Goal: Task Accomplishment & Management: Manage account settings

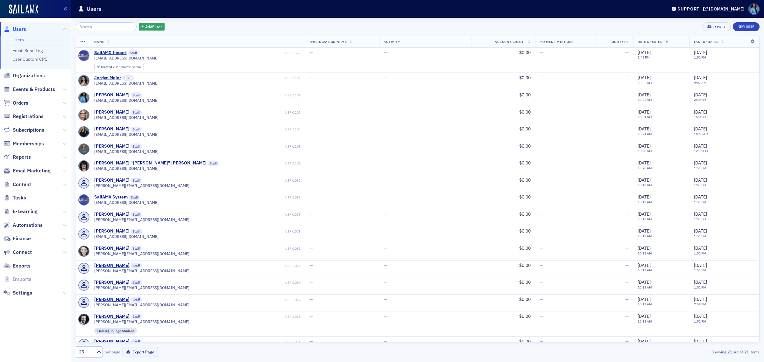
click at [63, 169] on icon at bounding box center [65, 171] width 4 height 4
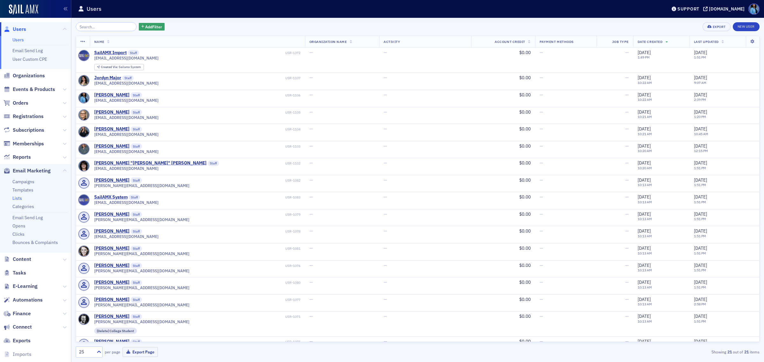
click at [17, 196] on link "Lists" at bounding box center [17, 199] width 10 height 6
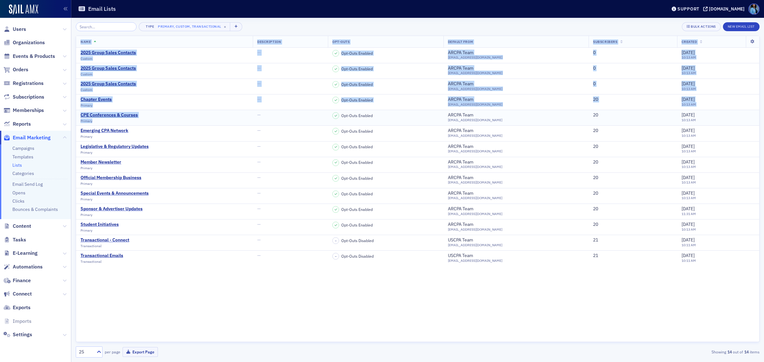
drag, startPoint x: 149, startPoint y: 285, endPoint x: 111, endPoint y: 120, distance: 168.9
click at [111, 120] on div "Name Description Opt-Outs Default From Subscribers Created 2025 Group Sales Con…" at bounding box center [418, 189] width 684 height 307
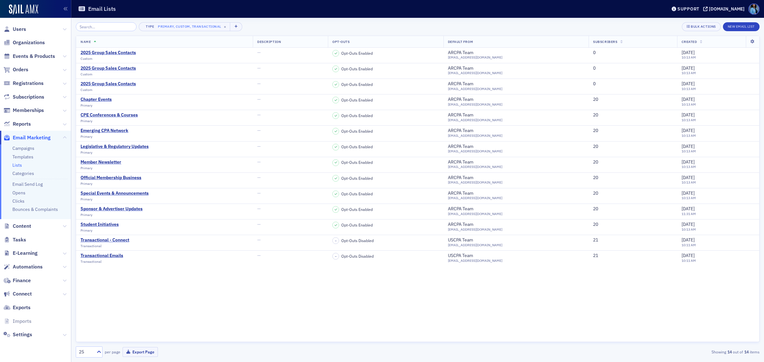
drag, startPoint x: 148, startPoint y: 314, endPoint x: 147, endPoint y: 299, distance: 15.6
click at [148, 312] on div "Name Description Opt-Outs Default From Subscribers Created 2025 Group Sales Con…" at bounding box center [418, 189] width 684 height 307
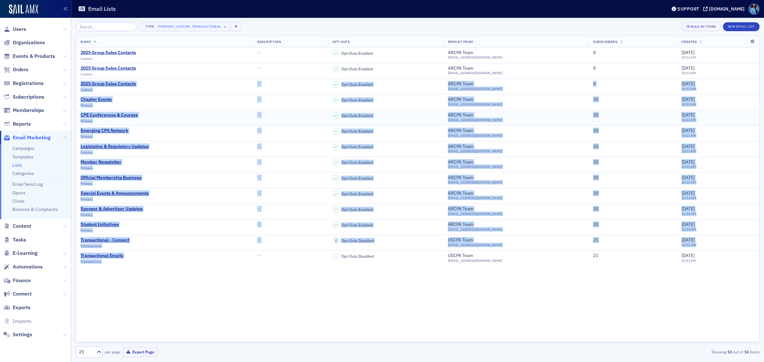
drag, startPoint x: 136, startPoint y: 264, endPoint x: 98, endPoint y: 114, distance: 154.4
click at [77, 82] on tbody "2025 Group Sales Contacts Custom — Opt-Outs Enabled ARCPA Team [EMAIL_ADDRESS][…" at bounding box center [417, 157] width 683 height 219
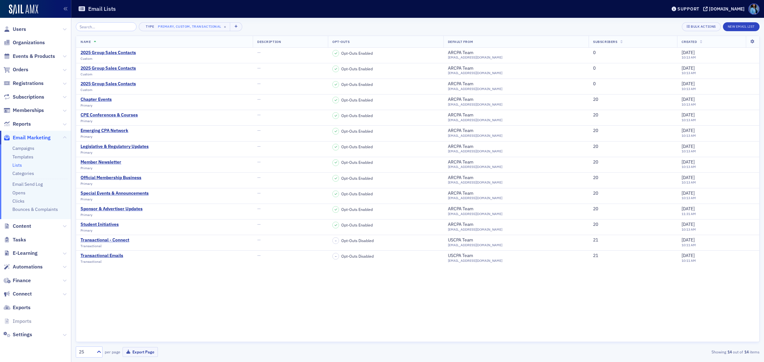
click at [255, 332] on div "Name Description Opt-Outs Default From Subscribers Created 2025 Group Sales Con…" at bounding box center [418, 189] width 684 height 307
click at [109, 163] on div "Member Newsletter" at bounding box center [101, 163] width 41 height 6
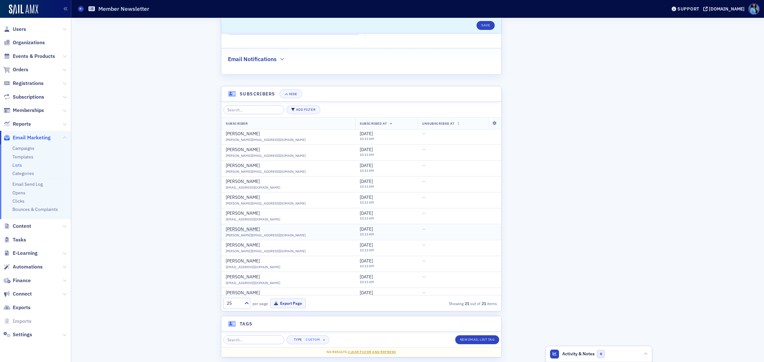
scroll to position [169, 0]
click at [63, 334] on icon at bounding box center [65, 335] width 4 height 4
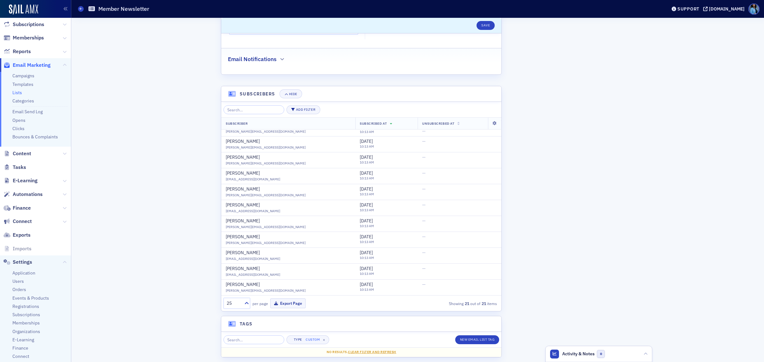
scroll to position [80, 0]
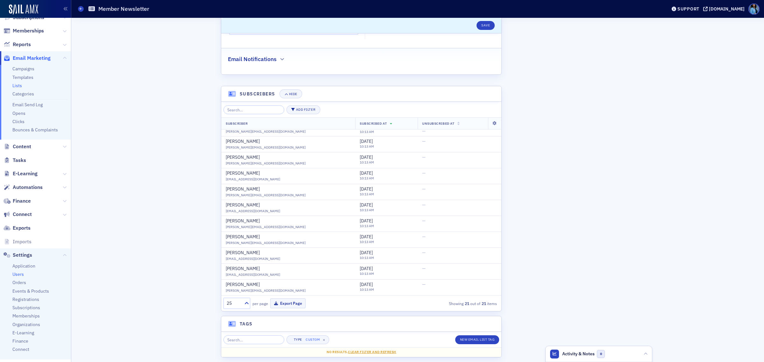
click at [18, 276] on span "Users" at bounding box center [17, 275] width 11 height 6
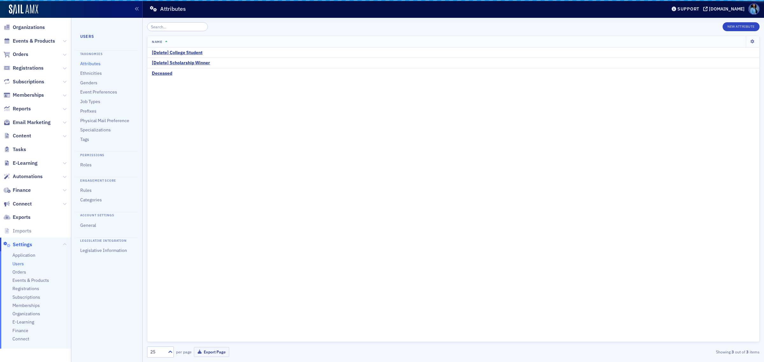
scroll to position [15, 0]
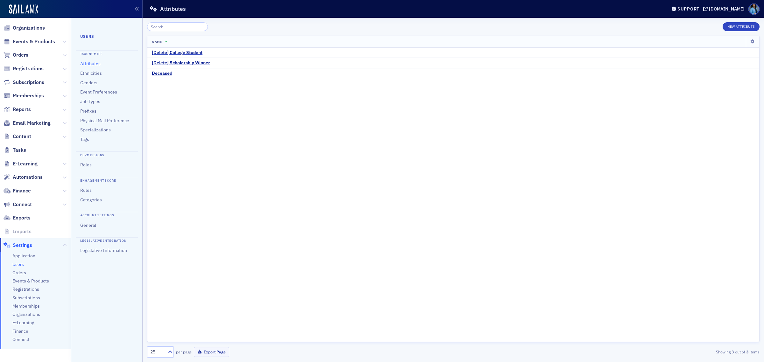
click at [93, 62] on link "Attributes" at bounding box center [90, 64] width 20 height 6
click at [738, 24] on button "New Attribute" at bounding box center [741, 26] width 37 height 9
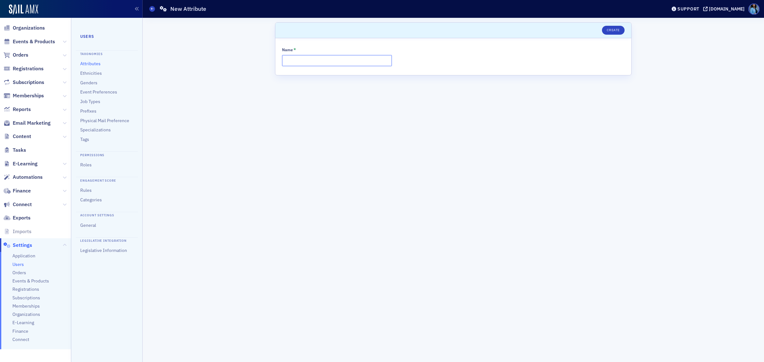
paste input "Prospective Member"
type input "Prospective Member"
click at [614, 31] on button "Create" at bounding box center [613, 30] width 23 height 9
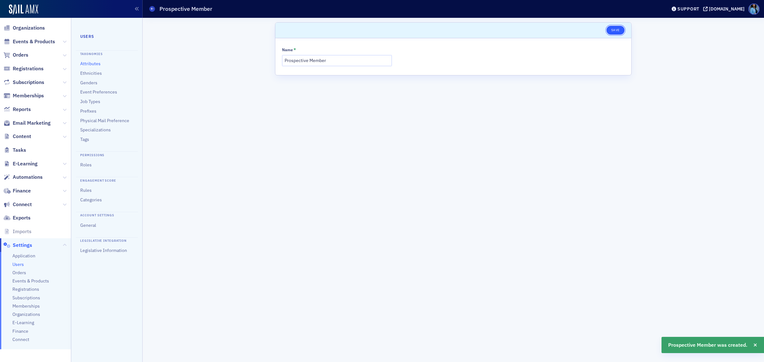
click at [617, 32] on button "Save" at bounding box center [616, 30] width 18 height 9
click at [87, 165] on link "Roles" at bounding box center [85, 165] width 11 height 6
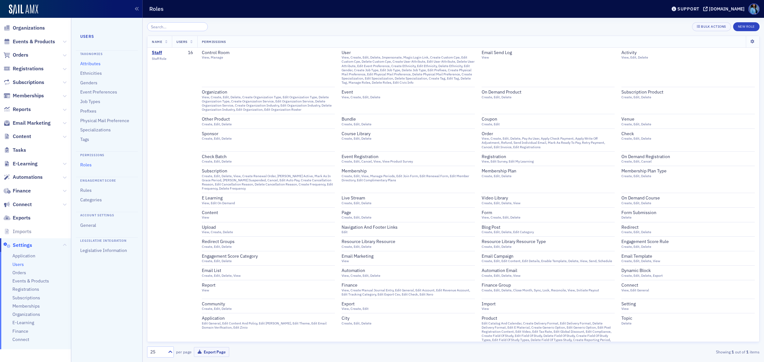
click at [91, 61] on link "Attributes" at bounding box center [90, 64] width 20 height 6
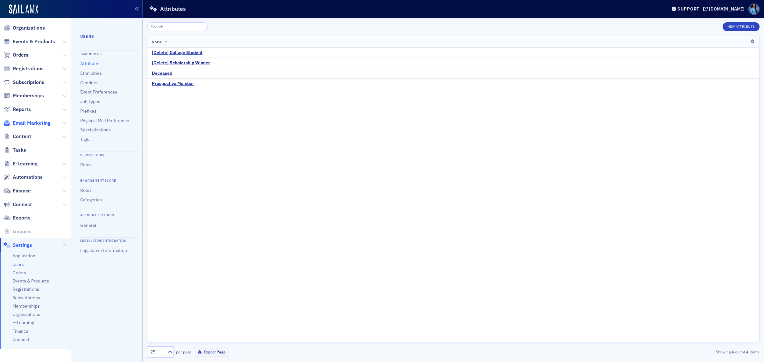
click at [40, 126] on span "Email Marketing" at bounding box center [32, 123] width 38 height 7
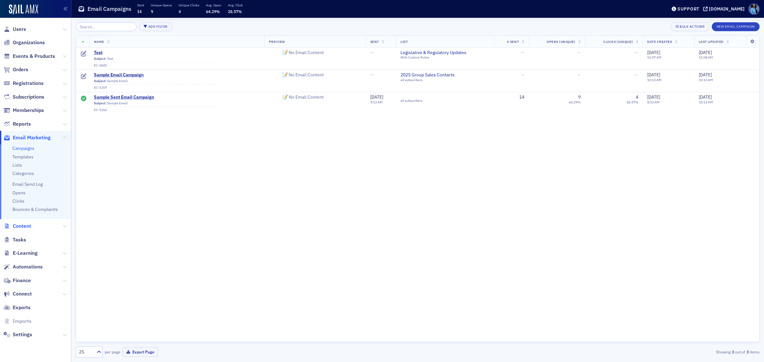
click at [27, 228] on span "Content" at bounding box center [22, 226] width 18 height 7
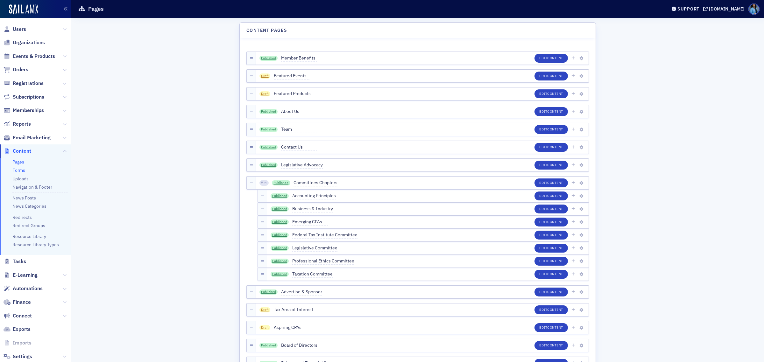
click at [19, 169] on link "Forms" at bounding box center [18, 171] width 13 height 6
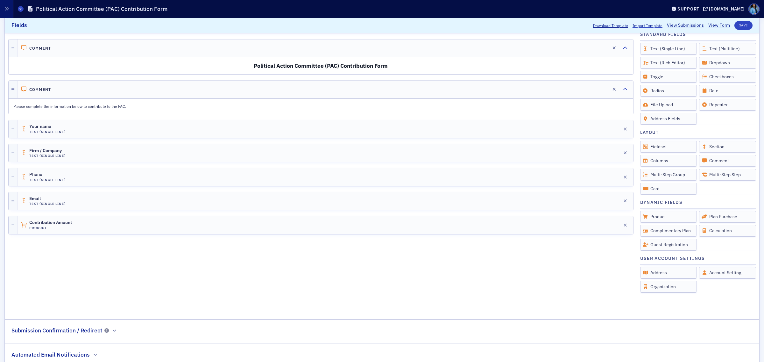
scroll to position [138, 0]
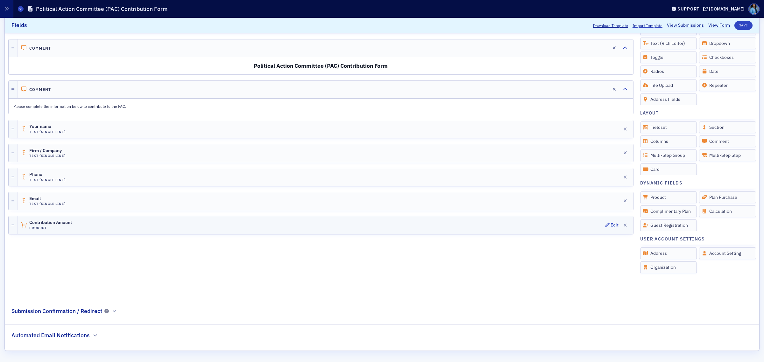
click at [45, 228] on h4 "Product" at bounding box center [50, 228] width 43 height 4
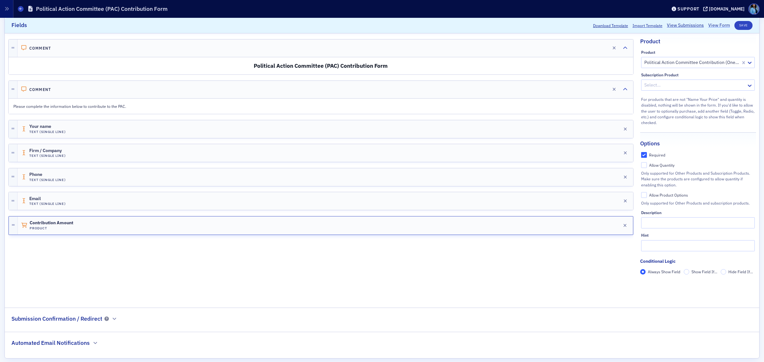
click at [712, 26] on link "View Form" at bounding box center [720, 25] width 22 height 7
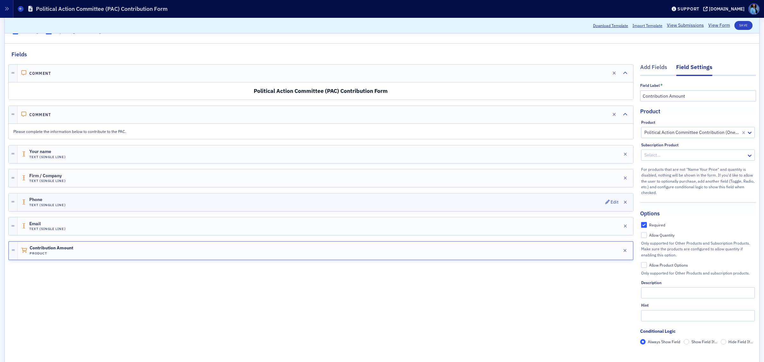
scroll to position [0, 0]
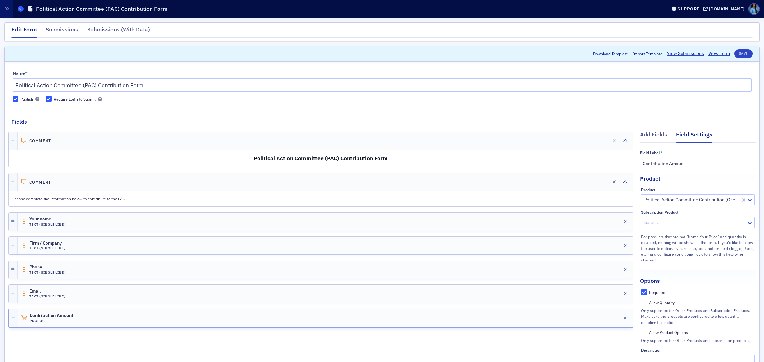
click at [20, 8] on icon at bounding box center [20, 8] width 3 height 3
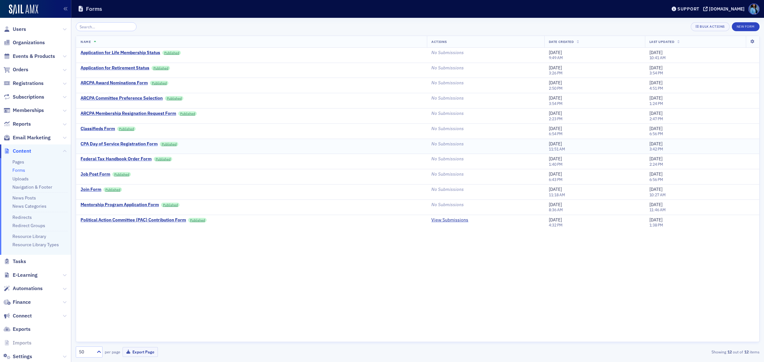
click at [125, 143] on div "CPA Day of Service Registration Form" at bounding box center [119, 144] width 77 height 6
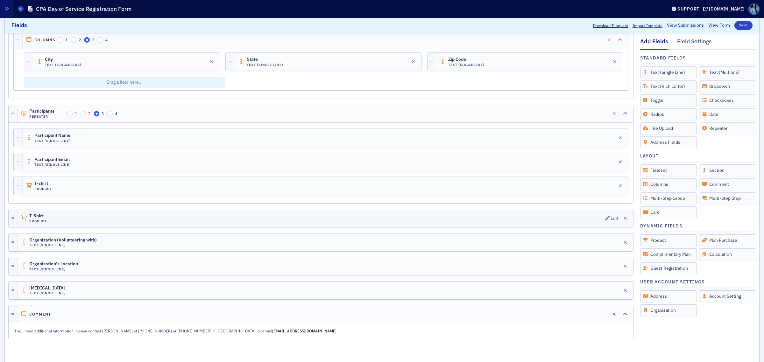
scroll to position [353, 0]
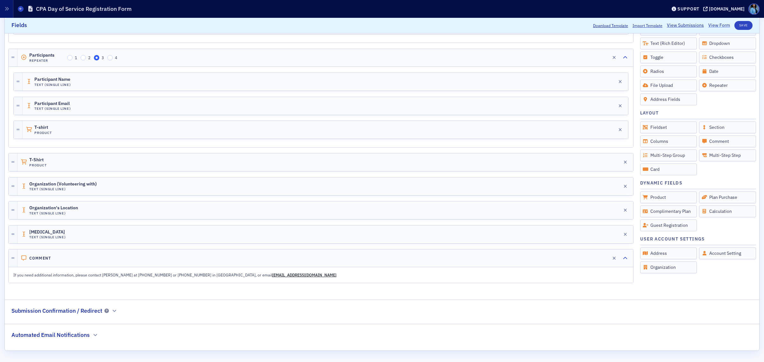
click at [709, 24] on link "View Form" at bounding box center [720, 25] width 22 height 7
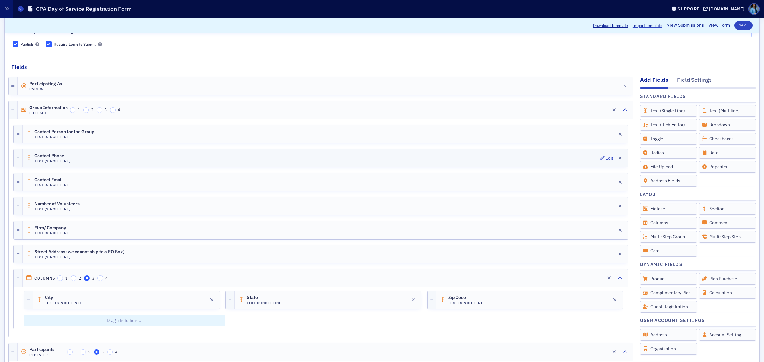
scroll to position [0, 0]
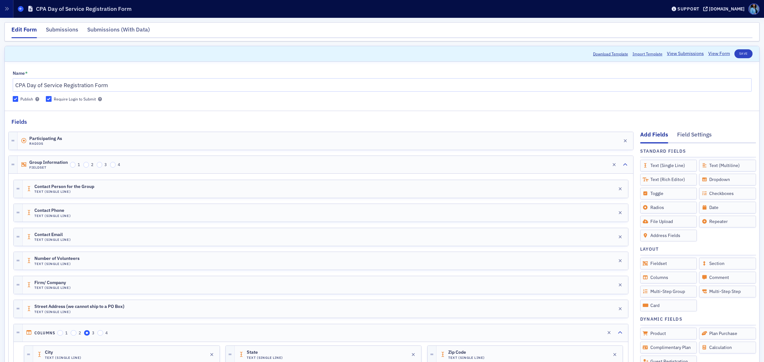
click at [22, 8] on span at bounding box center [21, 9] width 6 height 6
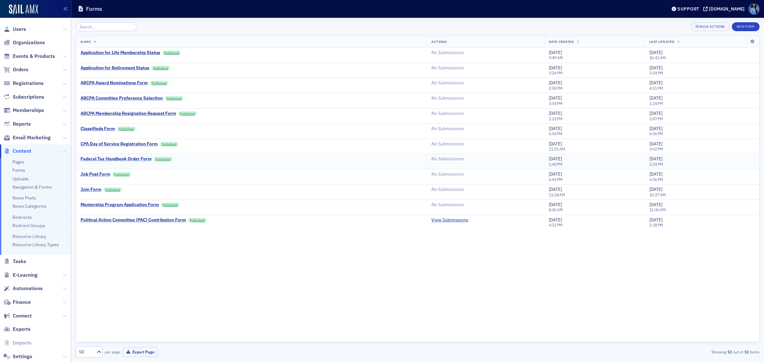
click at [96, 159] on div "Federal Tax Handbook Order Form" at bounding box center [116, 159] width 71 height 6
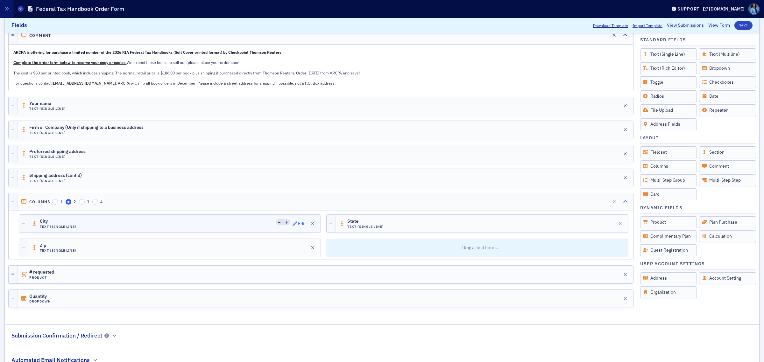
scroll to position [159, 0]
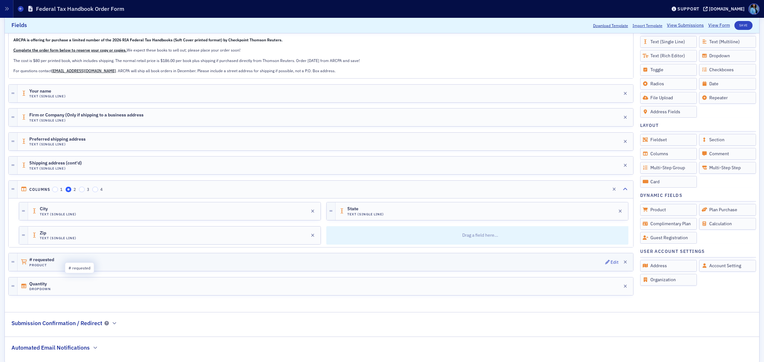
click at [62, 263] on span "# requested" at bounding box center [47, 260] width 36 height 5
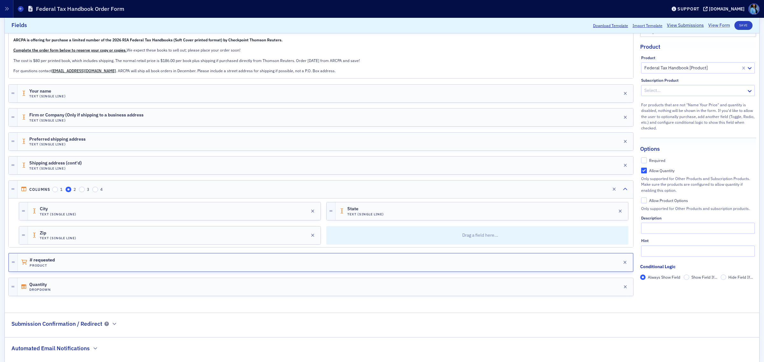
click at [711, 25] on link "View Form" at bounding box center [720, 25] width 22 height 7
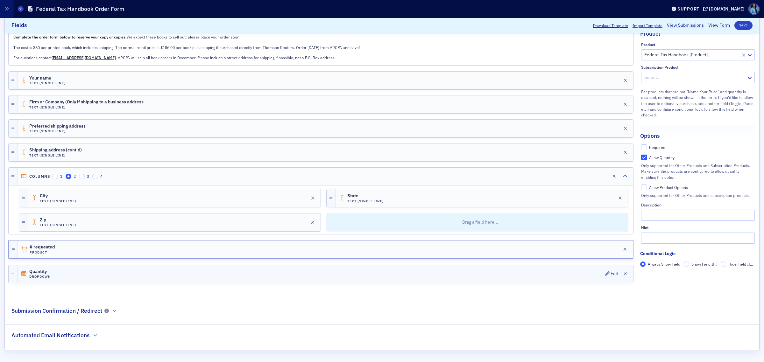
scroll to position [180, 0]
click at [624, 273] on icon "button" at bounding box center [626, 274] width 4 height 4
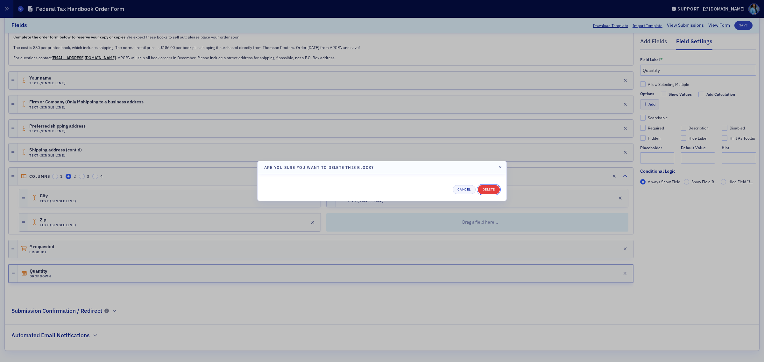
click at [484, 190] on button "Delete" at bounding box center [489, 189] width 22 height 9
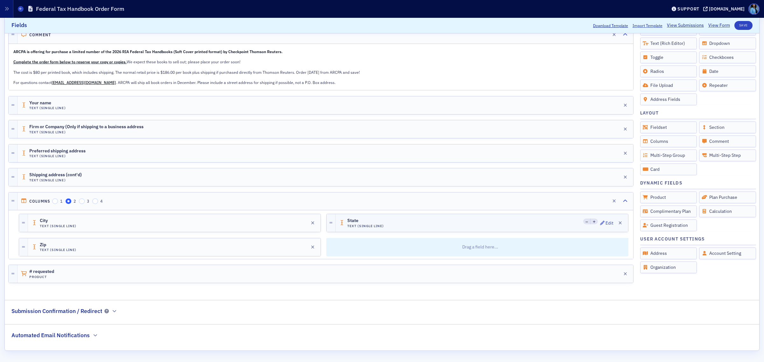
scroll to position [155, 0]
click at [741, 26] on button "Save" at bounding box center [744, 25] width 18 height 9
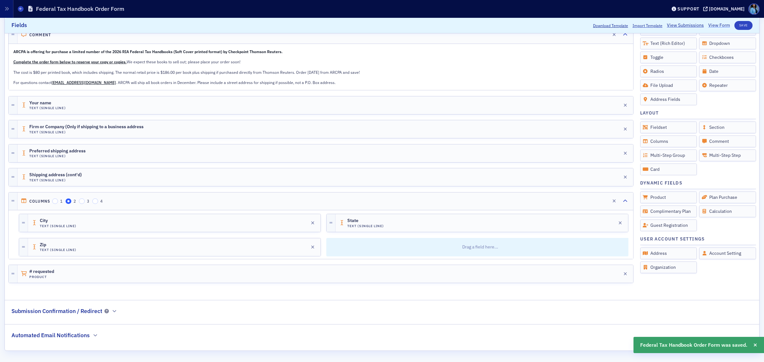
click at [712, 24] on link "View Form" at bounding box center [720, 25] width 22 height 7
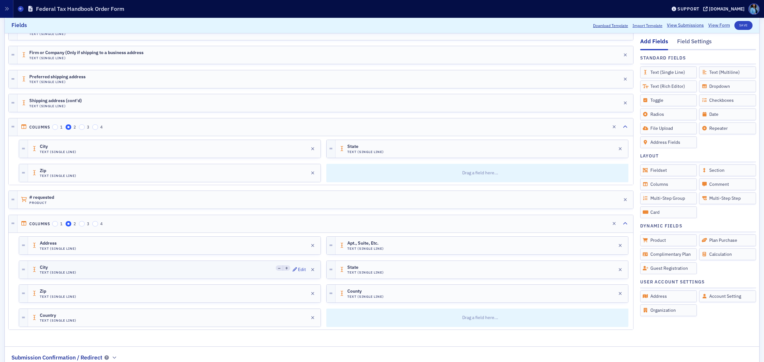
scroll to position [235, 0]
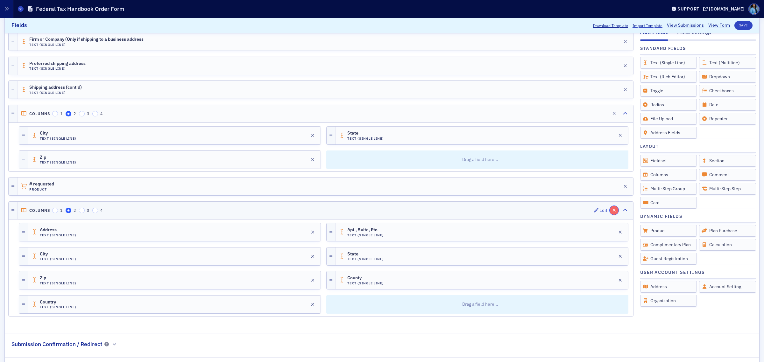
click at [613, 213] on icon "button" at bounding box center [615, 210] width 4 height 4
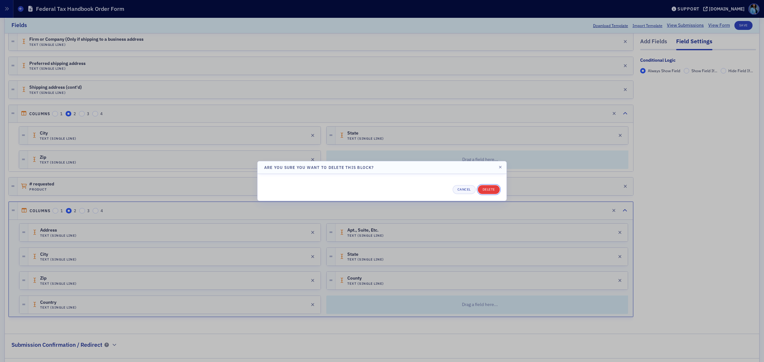
click at [485, 191] on button "Delete" at bounding box center [489, 189] width 22 height 9
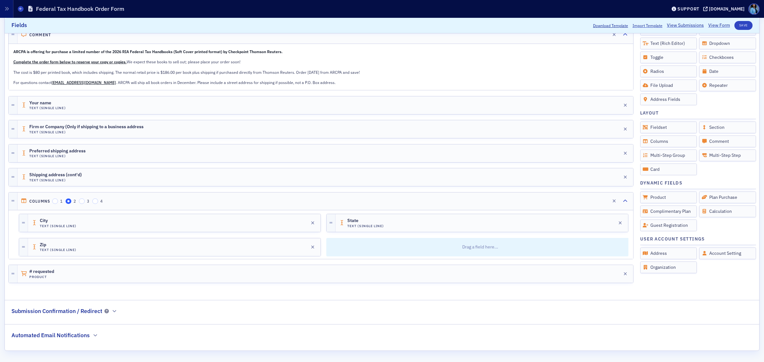
scroll to position [116, 0]
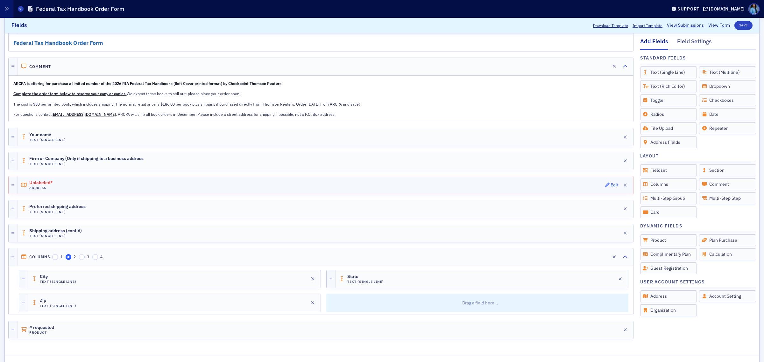
click at [605, 187] on icon "button" at bounding box center [607, 185] width 4 height 4
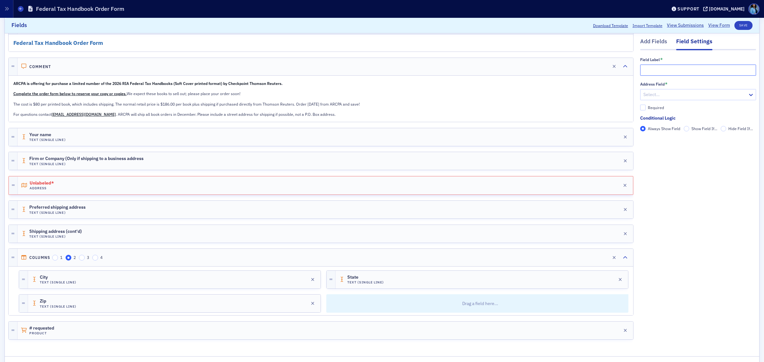
click at [661, 66] on input "text" at bounding box center [698, 70] width 116 height 11
click at [654, 69] on input "text" at bounding box center [698, 70] width 116 height 11
paste input "Preferred Mailing"
type input "Preferred Mailing"
click at [665, 95] on div at bounding box center [695, 95] width 104 height 8
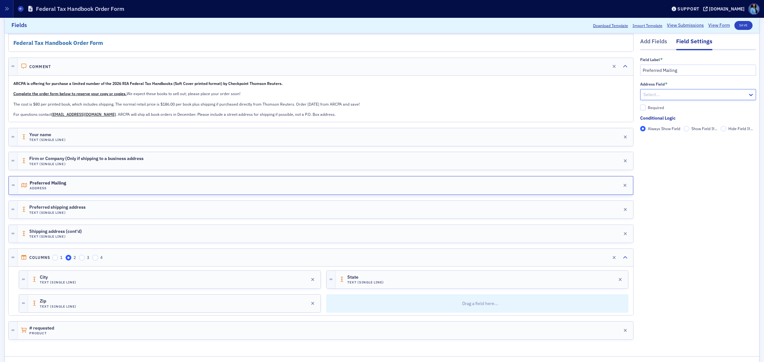
click at [661, 96] on div at bounding box center [695, 95] width 104 height 8
drag, startPoint x: 653, startPoint y: 111, endPoint x: 666, endPoint y: 114, distance: 12.9
click at [653, 111] on div "Home" at bounding box center [692, 109] width 108 height 7
click at [640, 109] on input "Required" at bounding box center [643, 108] width 6 height 6
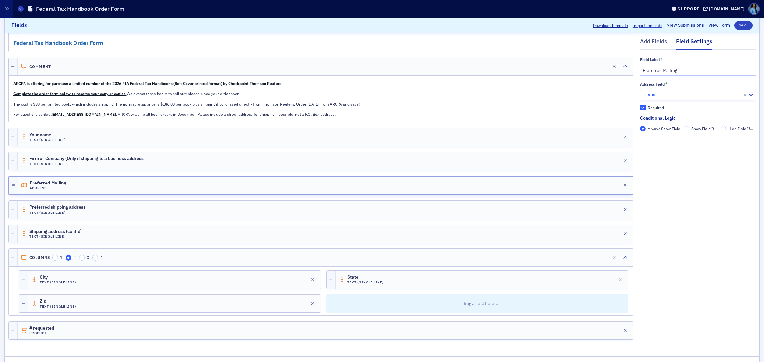
checkbox input "true"
click at [741, 25] on button "Save" at bounding box center [744, 25] width 18 height 9
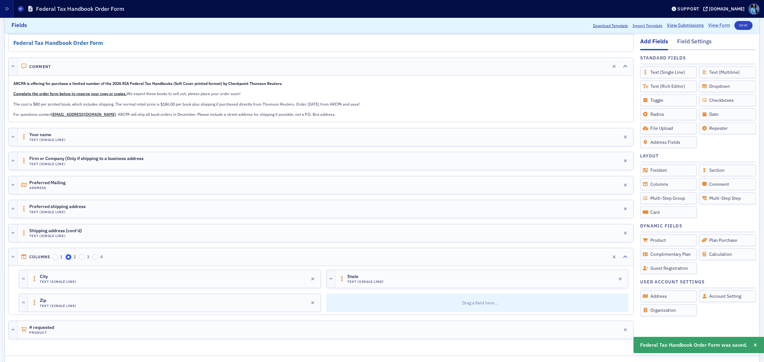
click at [711, 25] on link "View Form" at bounding box center [720, 25] width 22 height 7
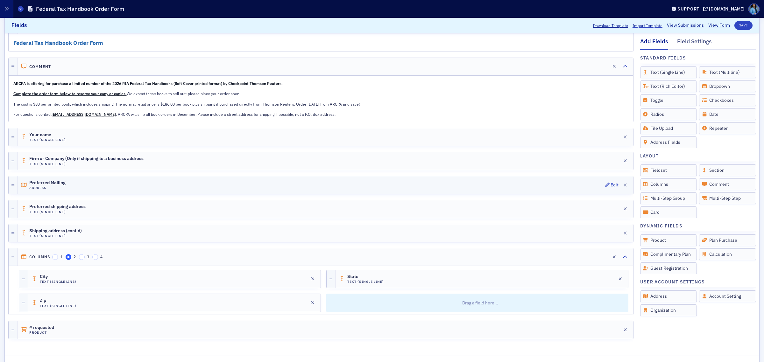
click at [42, 186] on h4 "Address" at bounding box center [47, 188] width 36 height 4
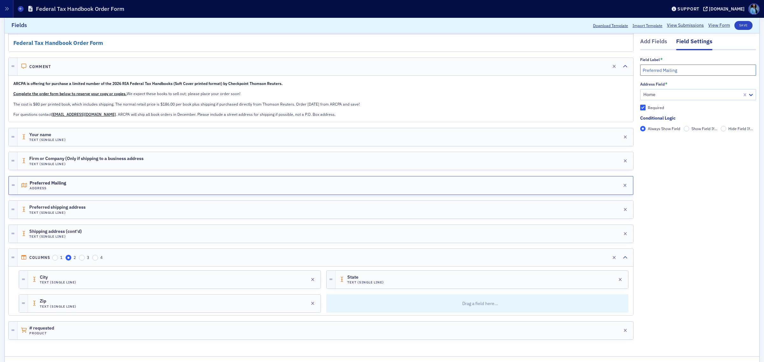
drag, startPoint x: 690, startPoint y: 71, endPoint x: 657, endPoint y: 70, distance: 32.8
click at [657, 70] on input "Preferred Mailing" at bounding box center [698, 70] width 116 height 11
type input "Preferred Shipping"
click at [624, 211] on icon "button" at bounding box center [626, 210] width 4 height 4
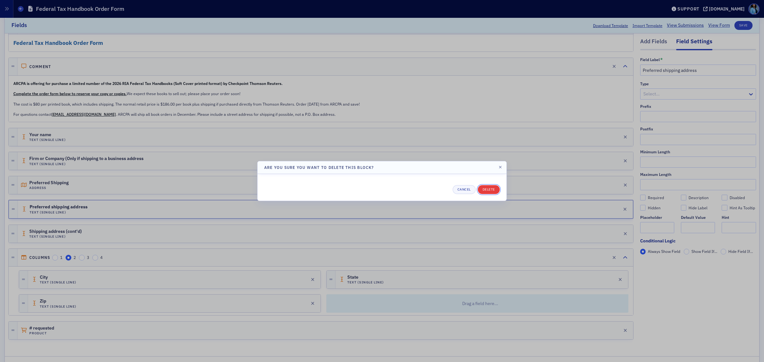
click at [489, 192] on button "Delete" at bounding box center [489, 189] width 22 height 9
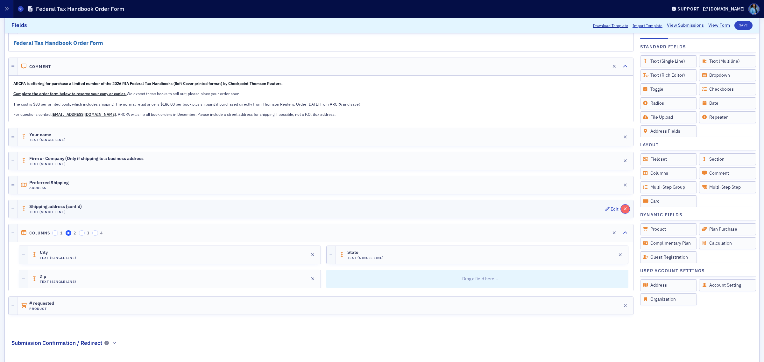
click at [624, 211] on icon "button" at bounding box center [626, 209] width 4 height 4
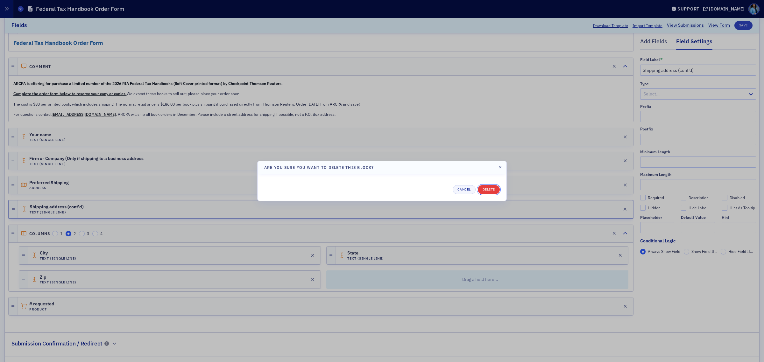
click at [485, 190] on button "Delete" at bounding box center [489, 189] width 22 height 9
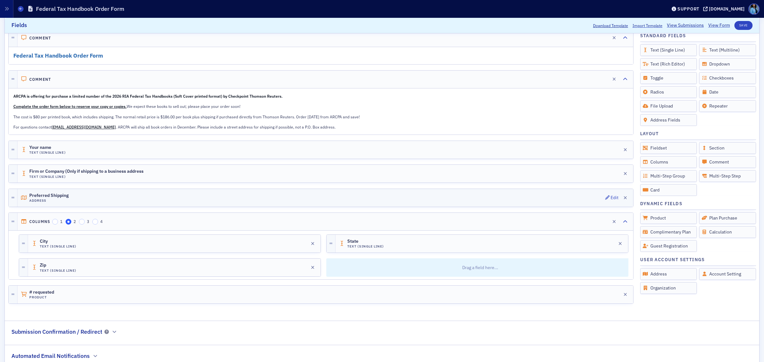
click at [85, 195] on div "Preferred Shipping Address Edit" at bounding box center [326, 198] width 616 height 18
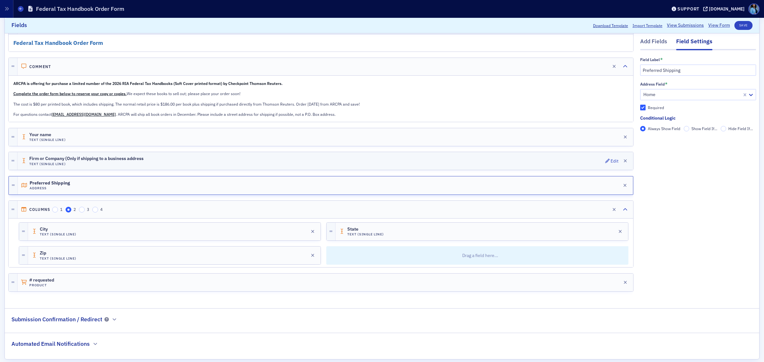
click at [570, 166] on div "Firm or Company (Only if shipping to a business address Text (Single Line) Edit" at bounding box center [326, 161] width 616 height 18
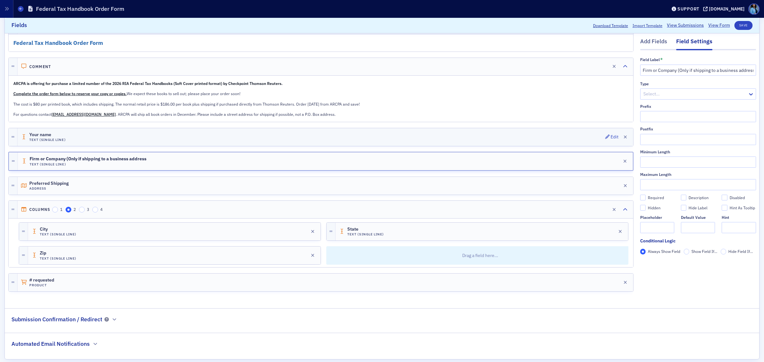
click at [89, 134] on div "Your name Text (Single Line) Edit" at bounding box center [326, 137] width 616 height 18
click at [640, 197] on input "Required" at bounding box center [643, 198] width 6 height 6
checkbox input "true"
type input "required"
click at [741, 27] on button "Save" at bounding box center [744, 25] width 18 height 9
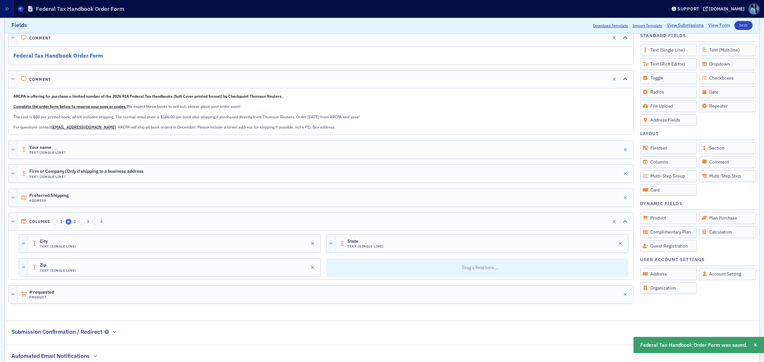
click at [711, 25] on link "View Form" at bounding box center [720, 25] width 22 height 7
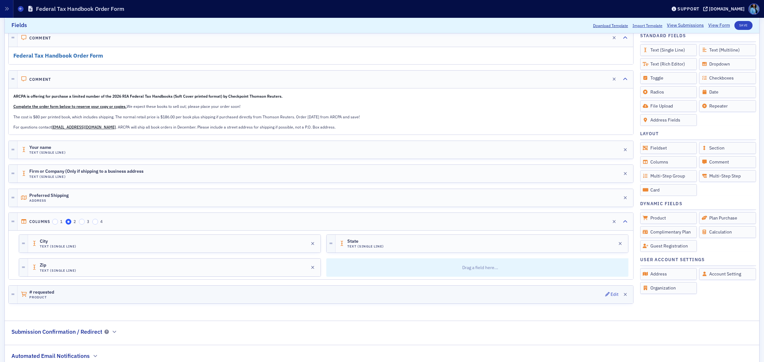
click at [69, 296] on div "# requested Product Edit" at bounding box center [326, 295] width 616 height 18
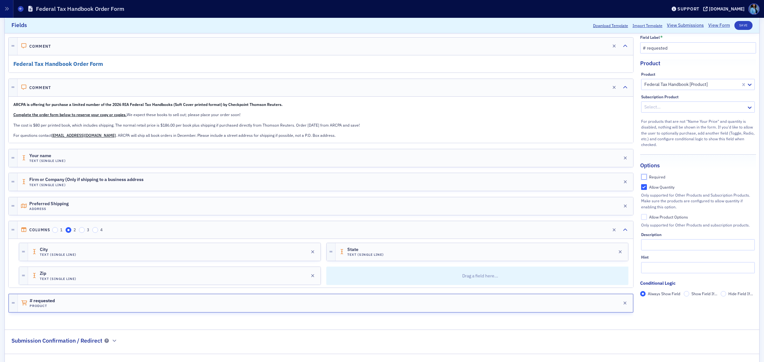
click at [641, 177] on input "Required" at bounding box center [644, 177] width 6 height 6
checkbox input "true"
click at [740, 24] on button "Save" at bounding box center [744, 25] width 18 height 9
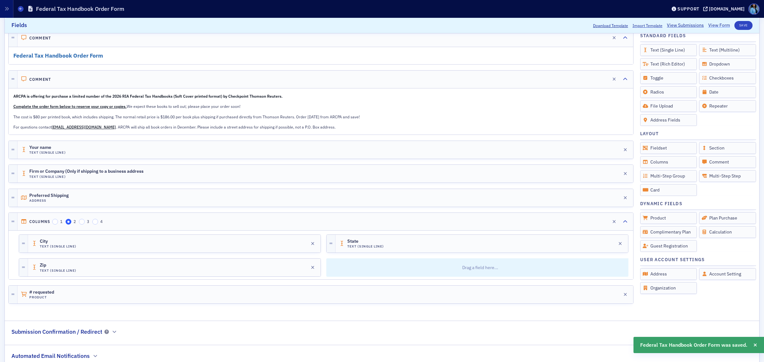
click at [712, 25] on link "View Form" at bounding box center [720, 25] width 22 height 7
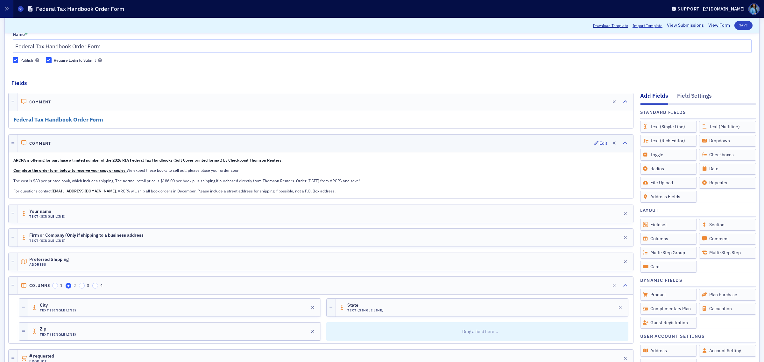
scroll to position [36, 0]
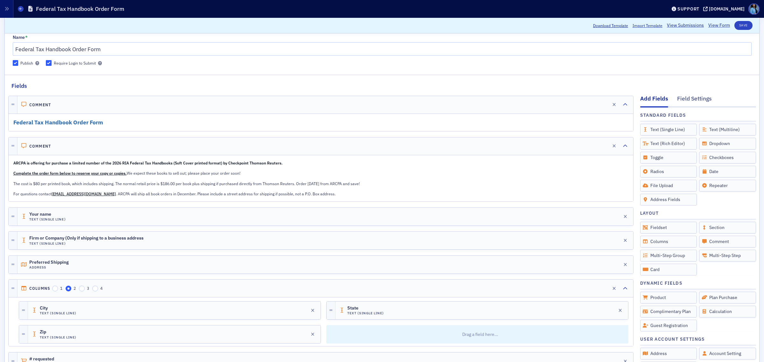
click at [132, 120] on h2 "Federal Tax Handbook Order Form" at bounding box center [320, 123] width 615 height 8
click at [41, 106] on h4 "Comment" at bounding box center [40, 105] width 22 height 5
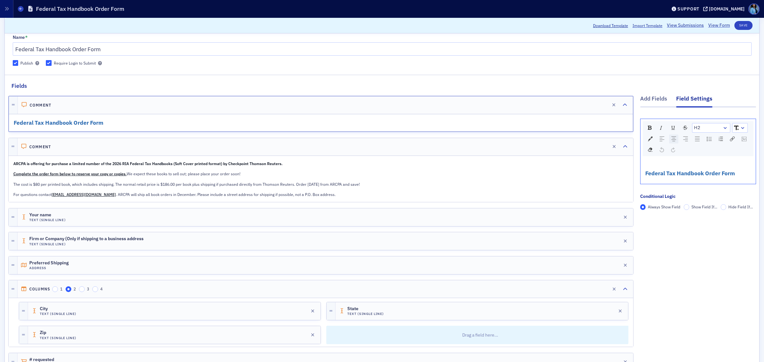
click at [672, 139] on img "rdw-textalign-control" at bounding box center [674, 139] width 5 height 5
click at [735, 24] on button "Save" at bounding box center [744, 25] width 18 height 9
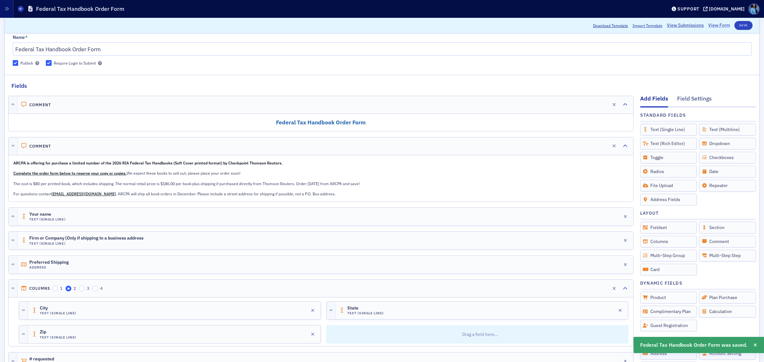
click at [712, 25] on link "View Form" at bounding box center [720, 25] width 22 height 7
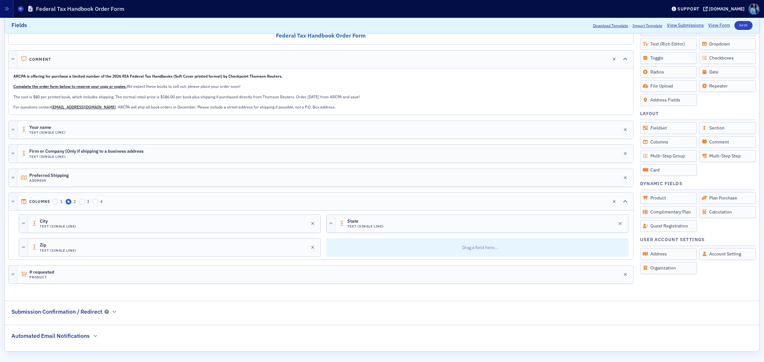
scroll to position [138, 0]
click at [63, 276] on h4 "Product" at bounding box center [47, 277] width 36 height 4
